Goal: Find specific page/section: Find specific page/section

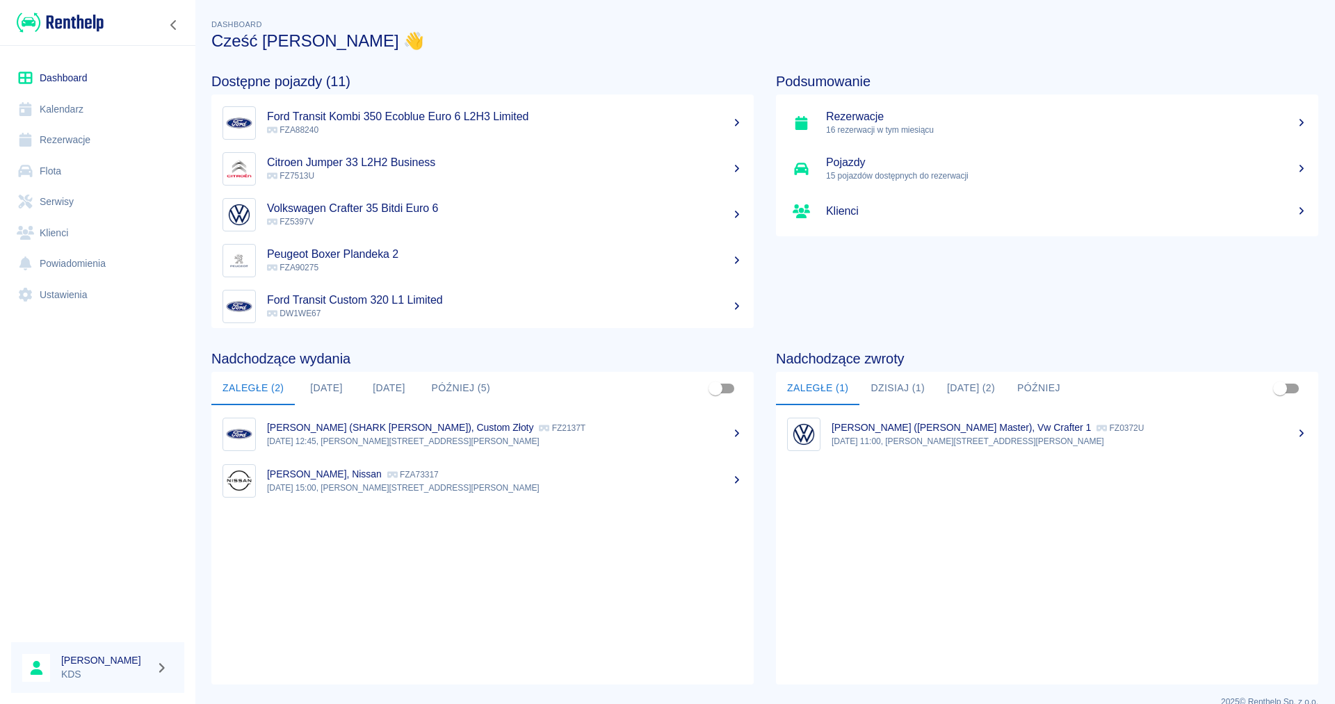
click at [51, 106] on link "Kalendarz" at bounding box center [97, 109] width 173 height 31
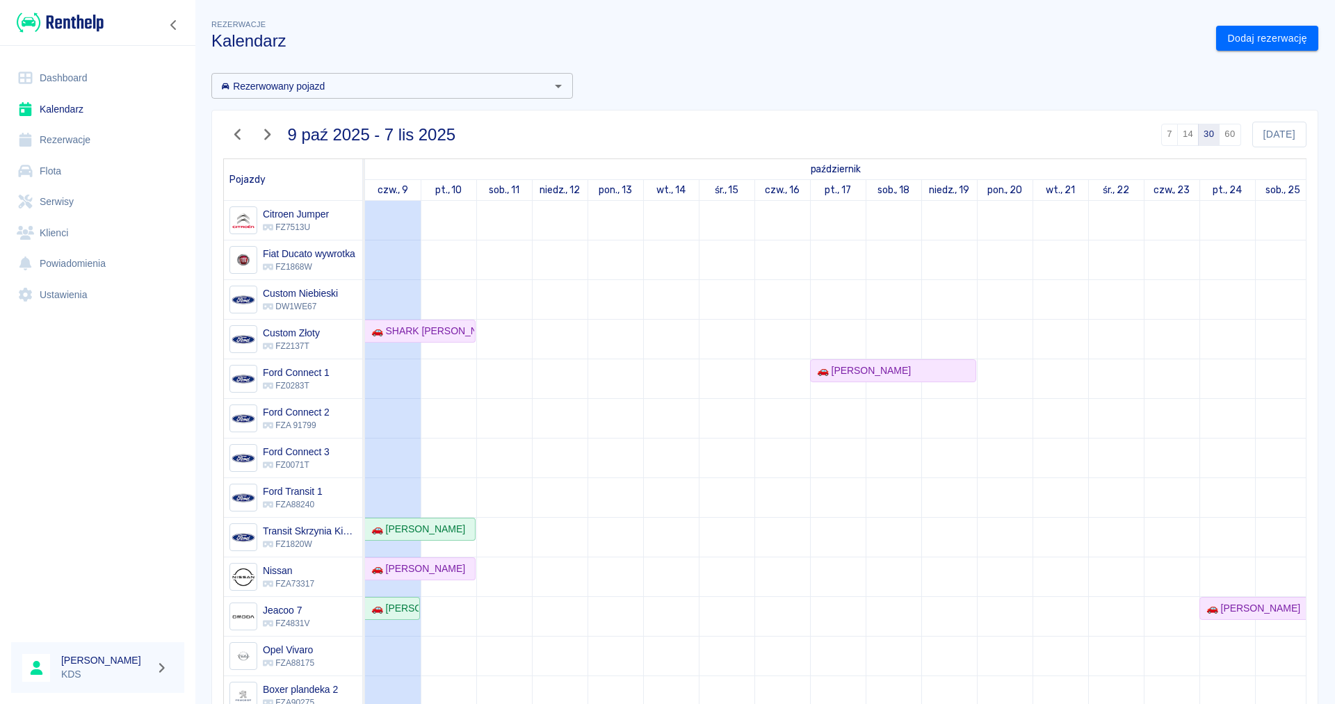
click at [238, 136] on icon "button" at bounding box center [237, 134] width 6 height 11
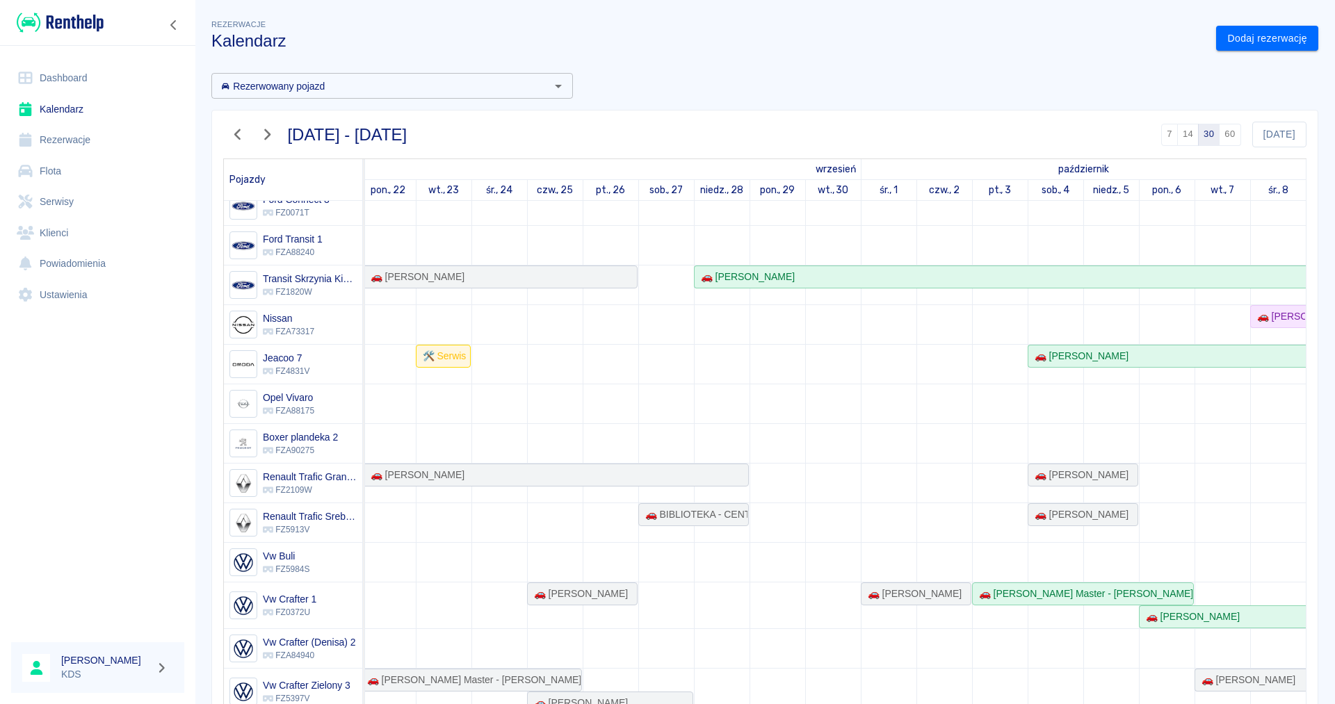
scroll to position [69, 0]
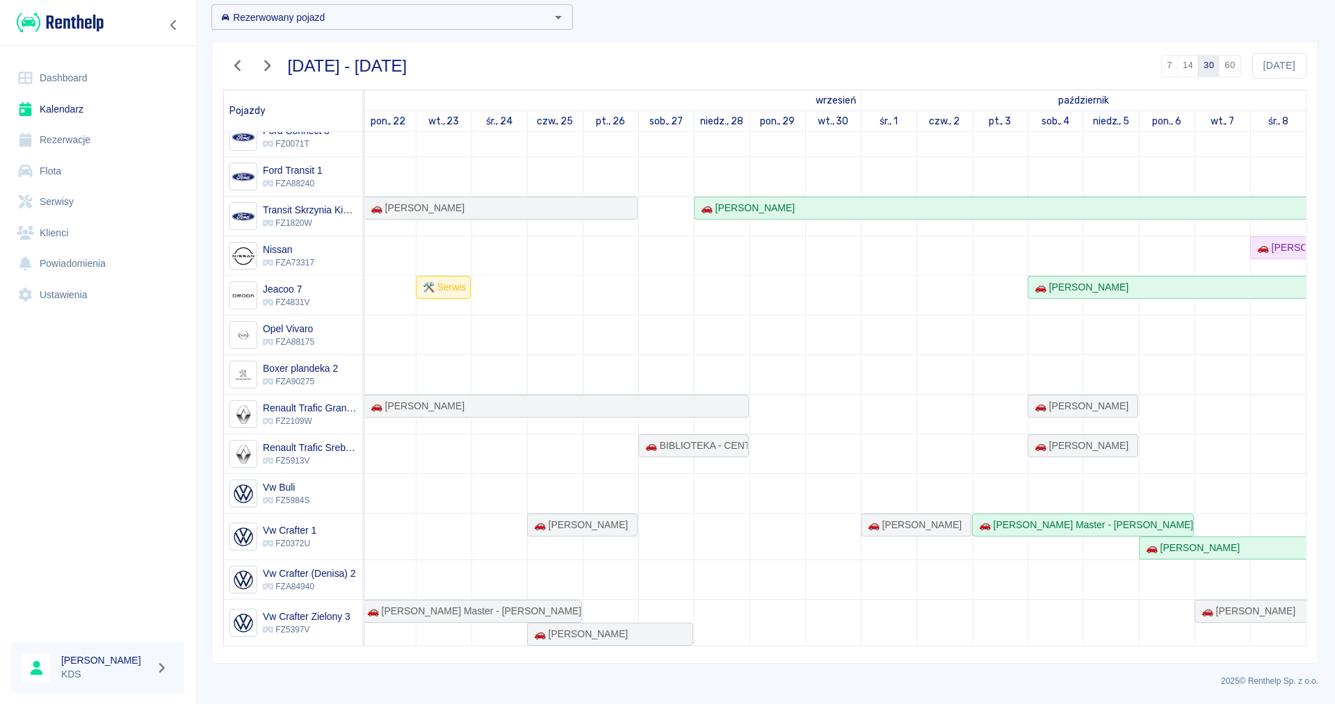
click at [266, 65] on icon "button" at bounding box center [267, 65] width 18 height 15
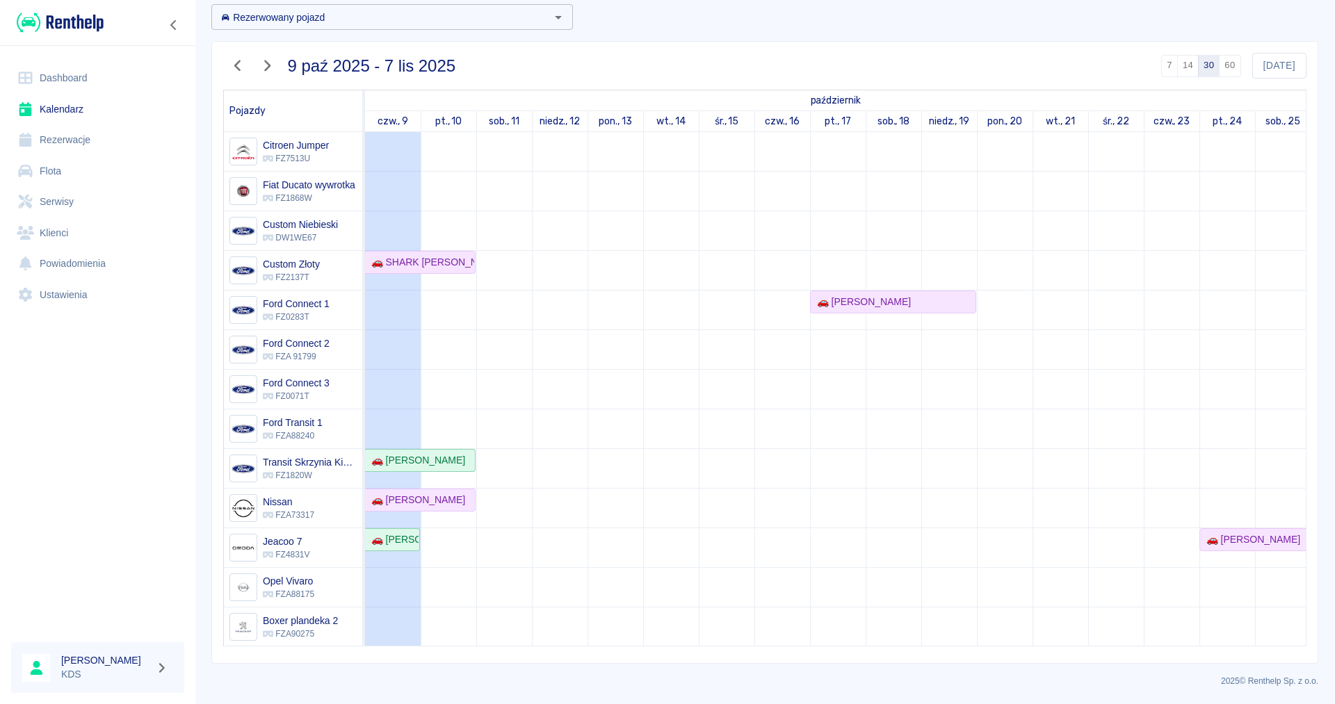
scroll to position [0, 0]
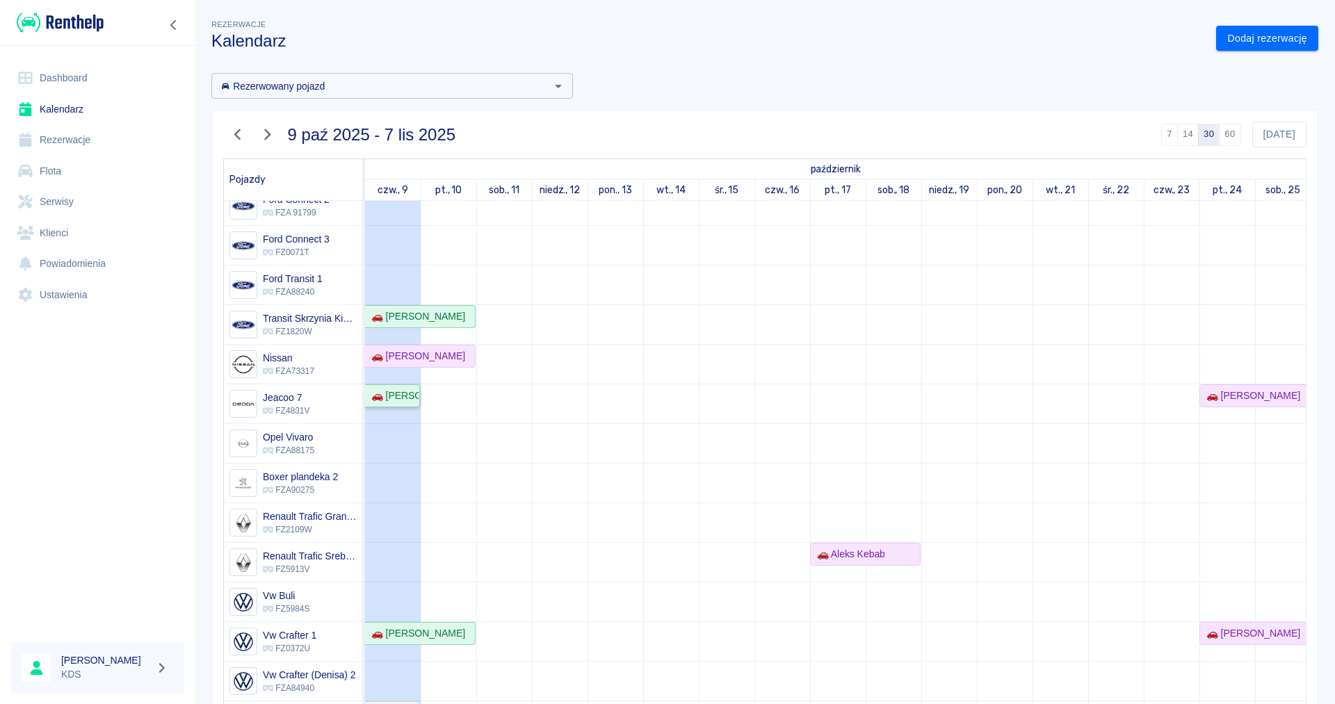
click at [404, 401] on div "🚗 [PERSON_NAME]" at bounding box center [392, 396] width 53 height 15
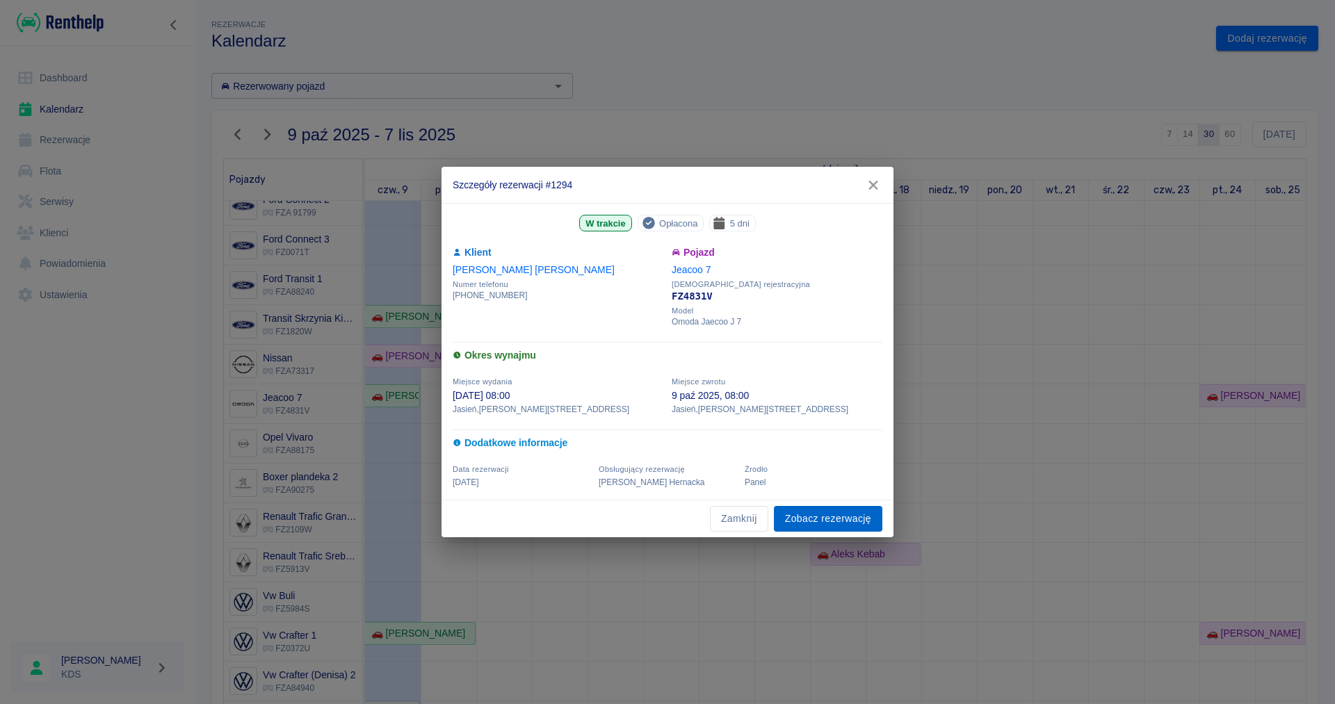
click at [858, 519] on link "Zobacz rezerwację" at bounding box center [828, 519] width 108 height 26
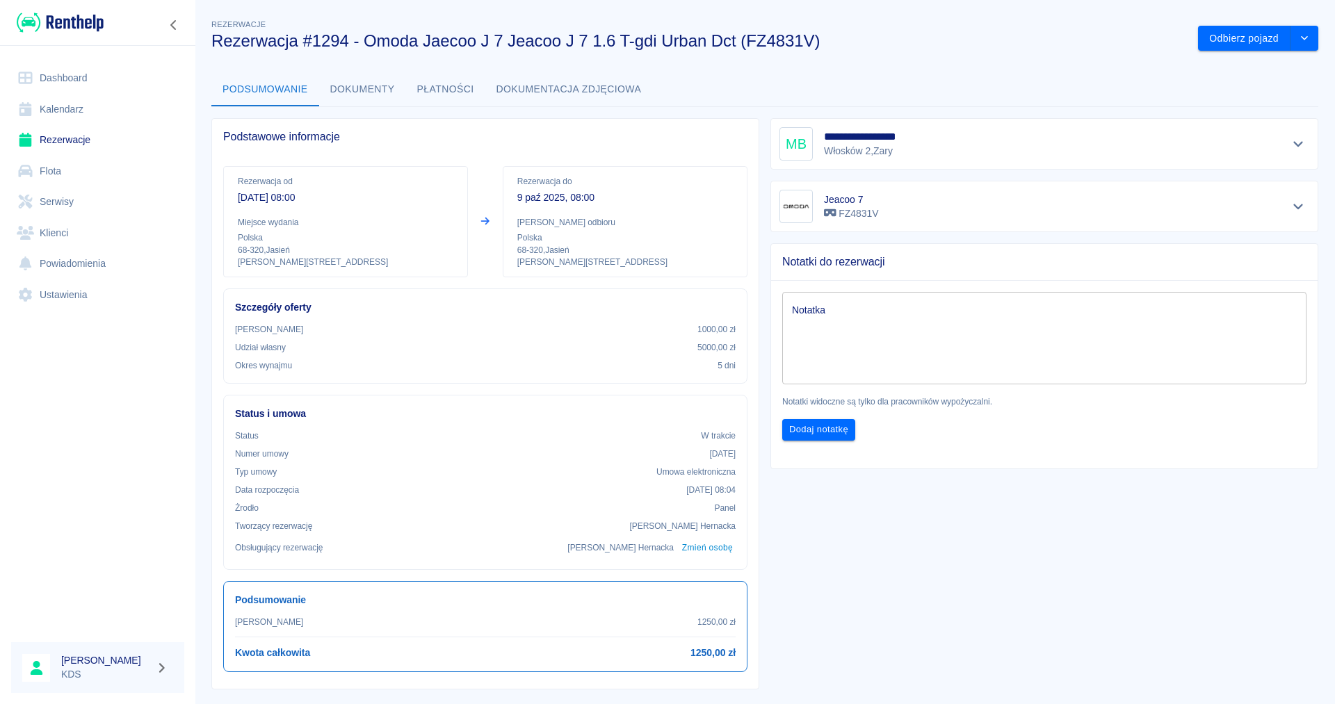
click at [49, 108] on link "Kalendarz" at bounding box center [97, 109] width 173 height 31
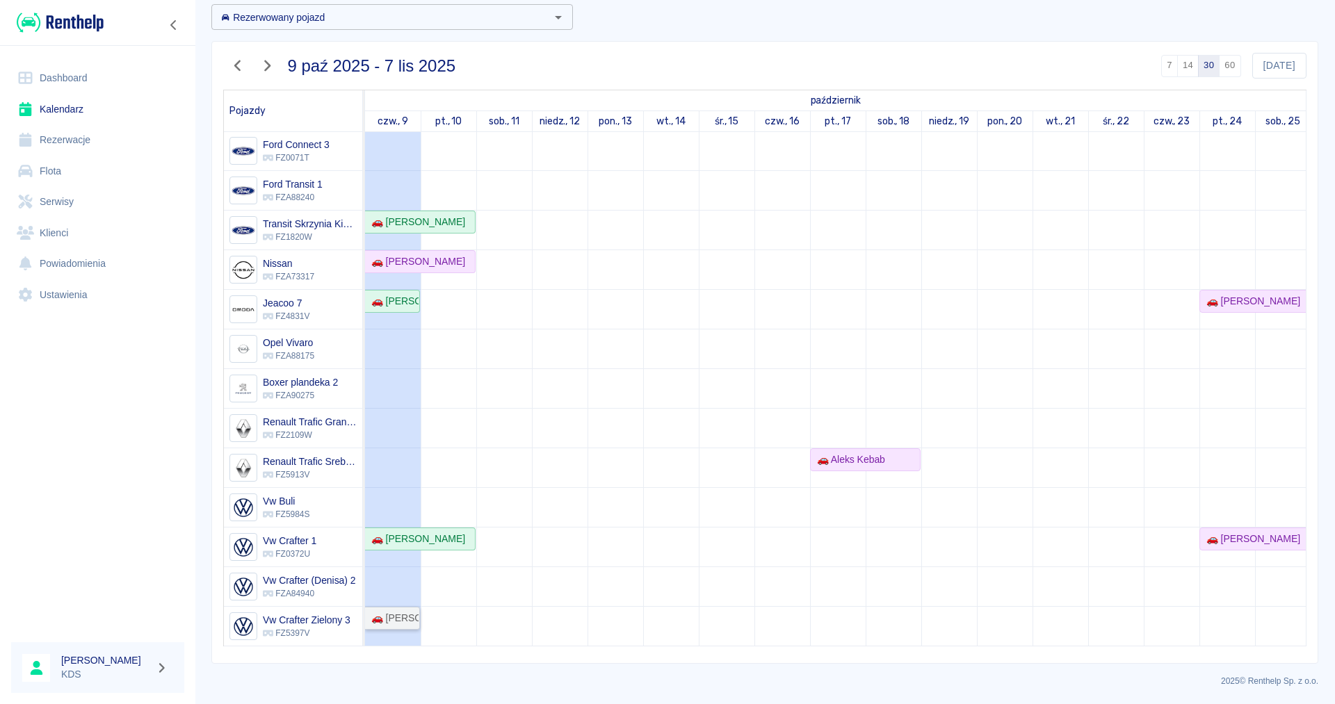
click at [394, 619] on div "🚗 [PERSON_NAME]" at bounding box center [392, 618] width 53 height 15
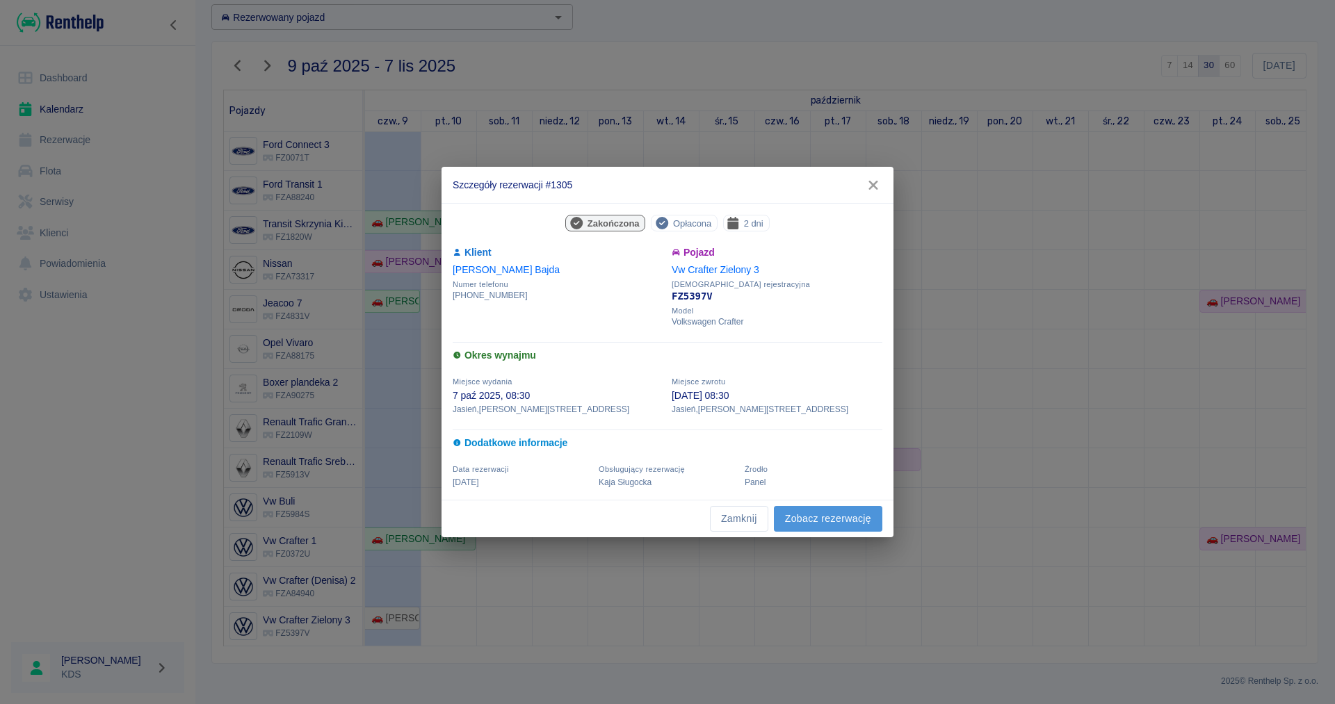
click at [863, 511] on link "Zobacz rezerwację" at bounding box center [828, 519] width 108 height 26
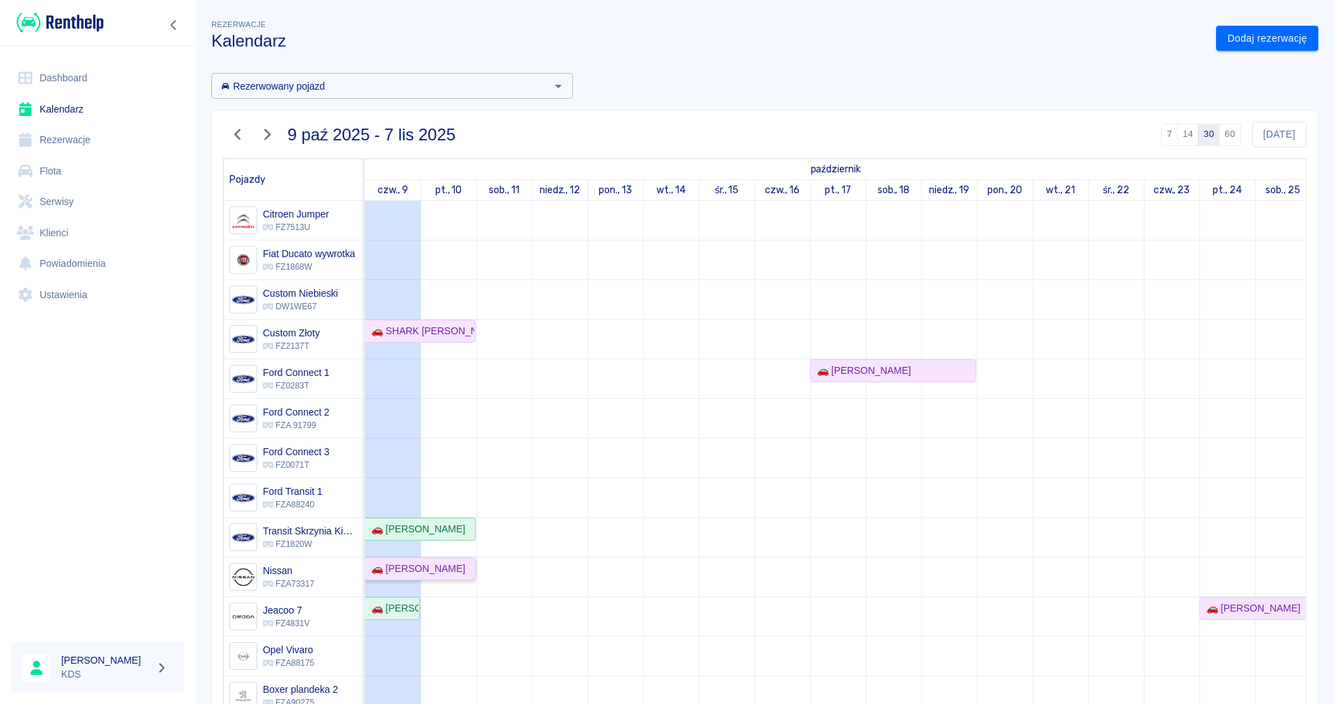
click at [448, 570] on div "🚗 [PERSON_NAME]" at bounding box center [415, 569] width 99 height 15
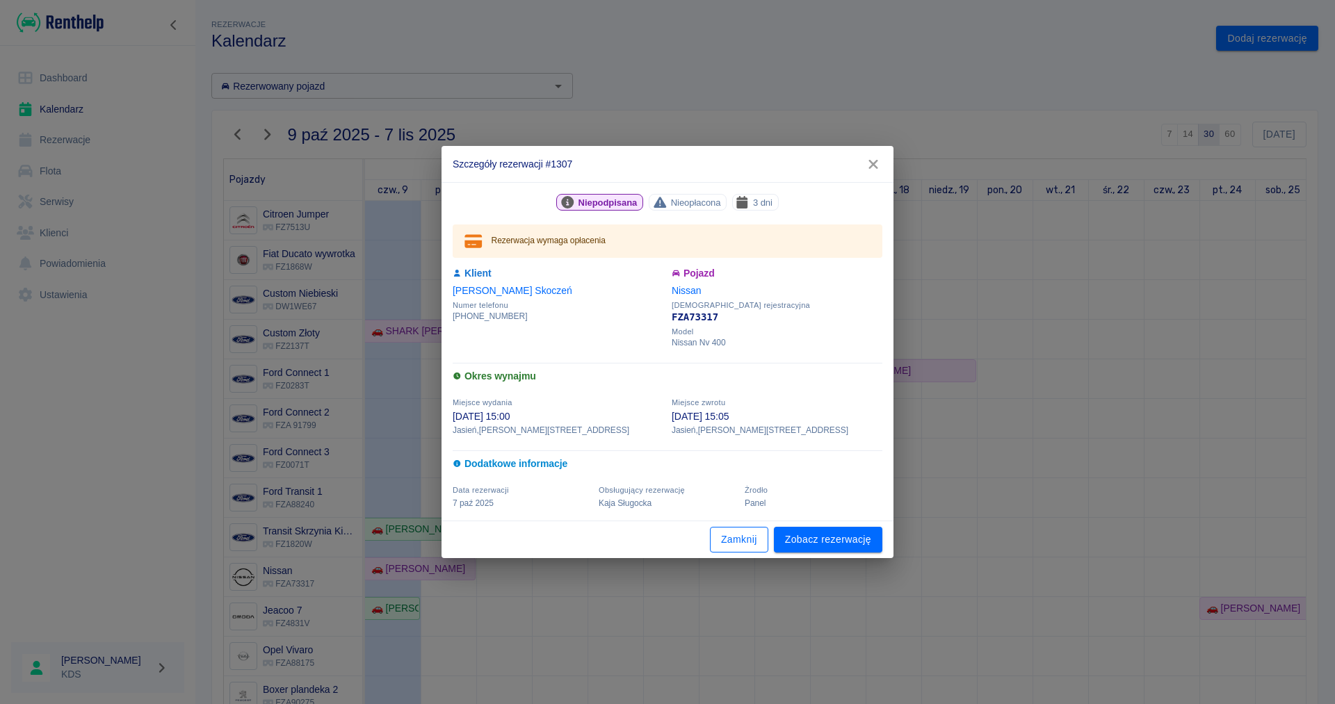
click at [743, 550] on button "Zamknij" at bounding box center [739, 540] width 58 height 26
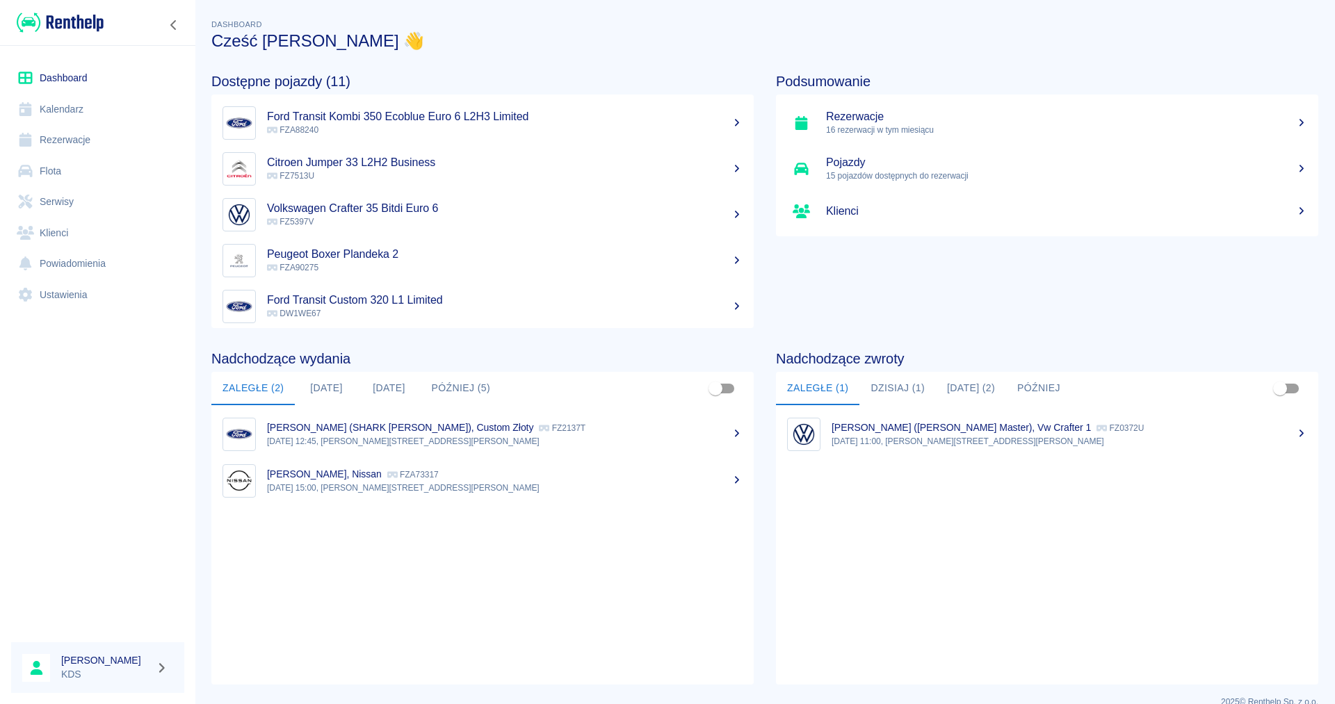
click at [57, 115] on link "Kalendarz" at bounding box center [97, 109] width 173 height 31
click at [79, 108] on link "Kalendarz" at bounding box center [97, 109] width 173 height 31
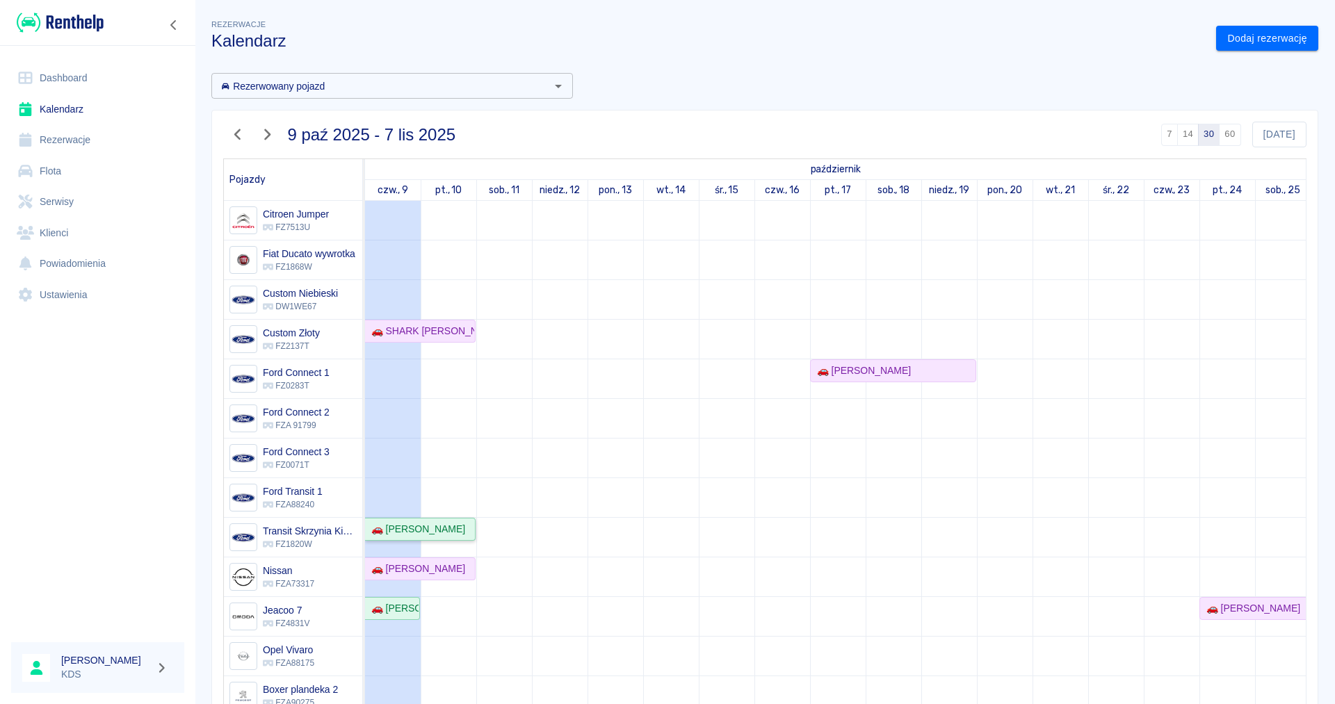
click at [431, 529] on div "🚗 [PERSON_NAME]" at bounding box center [415, 529] width 99 height 15
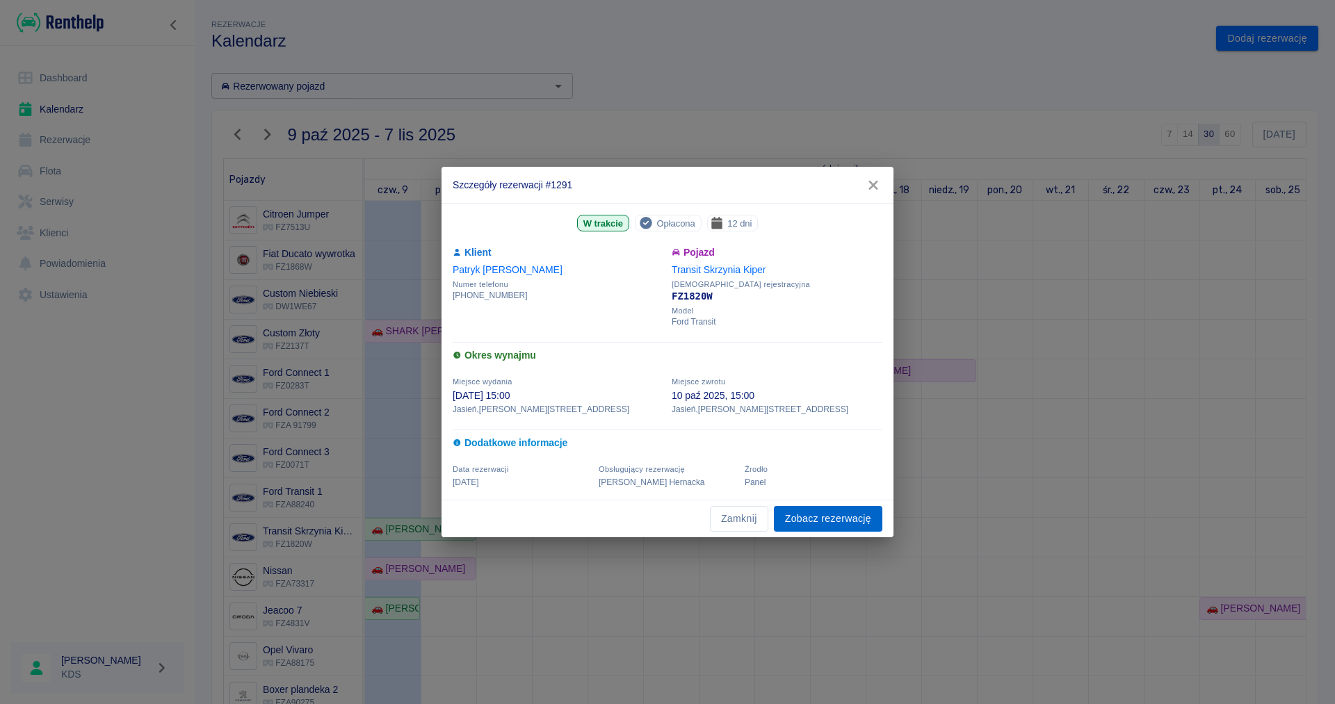
click at [802, 525] on link "Zobacz rezerwację" at bounding box center [828, 519] width 108 height 26
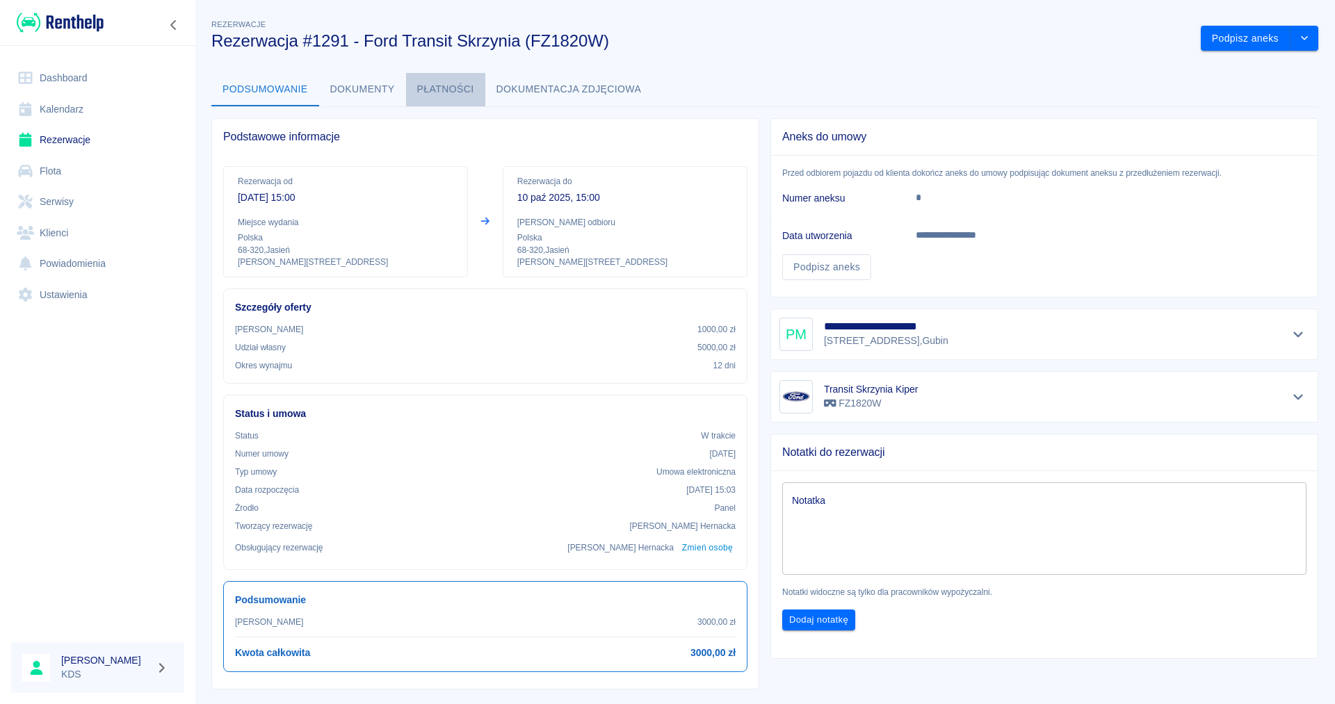
click at [458, 93] on button "Płatności" at bounding box center [445, 89] width 79 height 33
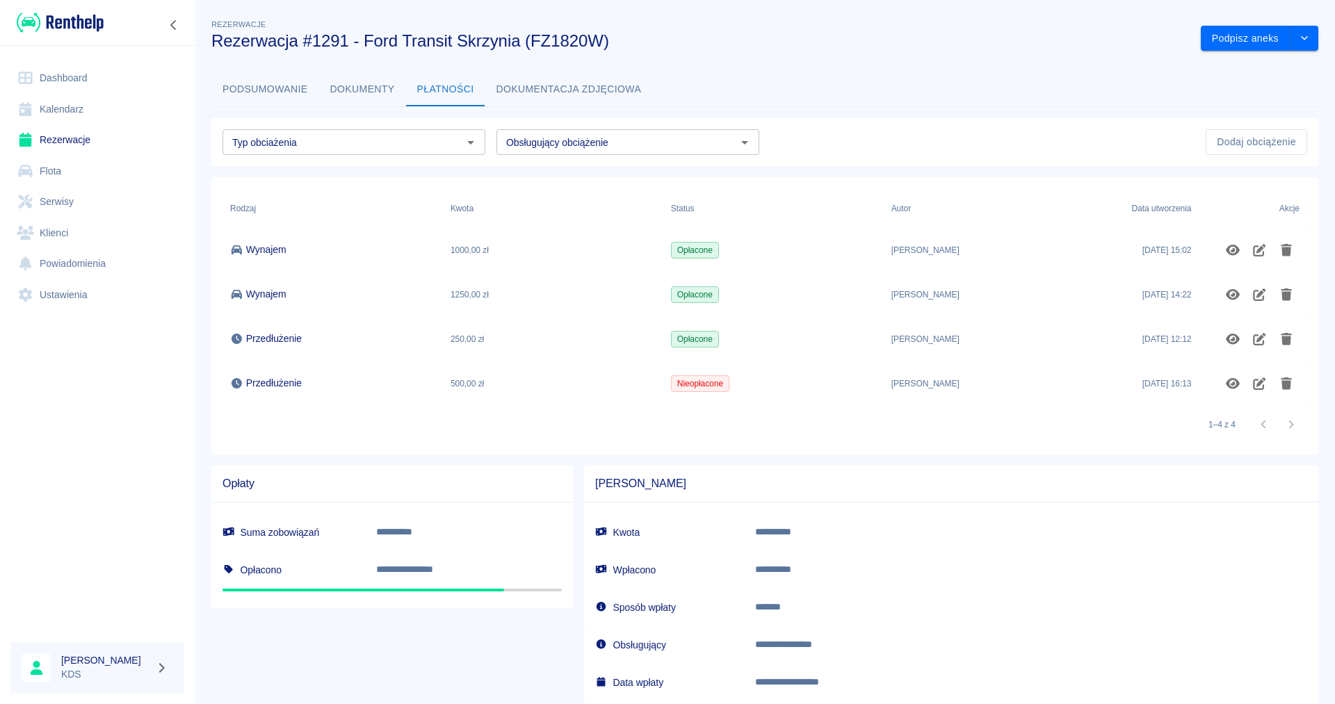
click at [76, 108] on link "Kalendarz" at bounding box center [97, 109] width 173 height 31
